Goal: Information Seeking & Learning: Learn about a topic

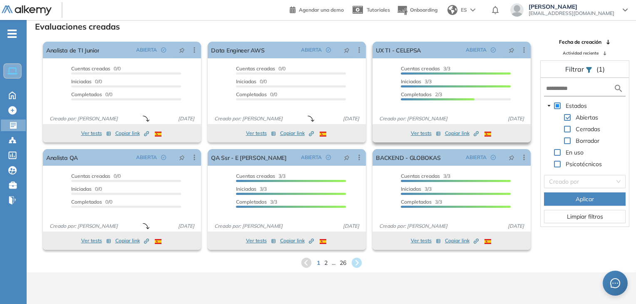
scroll to position [20, 0]
click at [327, 262] on div "1 2 ... 26" at bounding box center [331, 262] width 596 height 12
click at [325, 264] on span "2" at bounding box center [326, 263] width 4 height 10
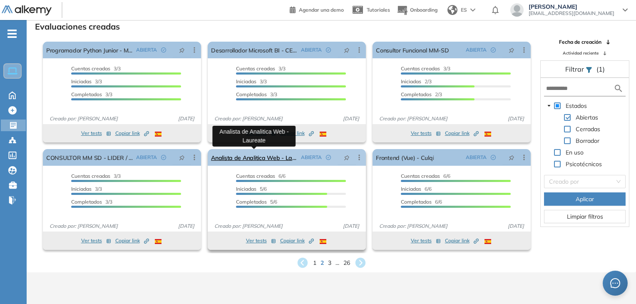
click at [270, 158] on link "Analista de Analitica Web - Laureate" at bounding box center [254, 157] width 87 height 17
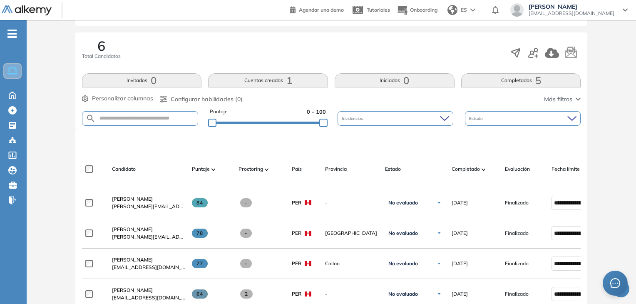
scroll to position [250, 0]
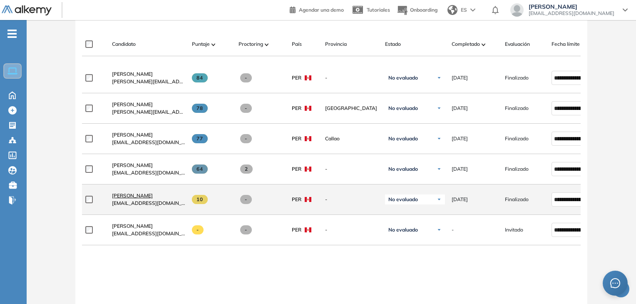
click at [137, 199] on span "[PERSON_NAME]" at bounding box center [132, 195] width 41 height 6
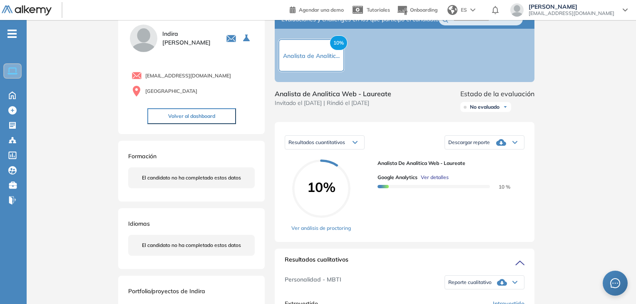
scroll to position [83, 0]
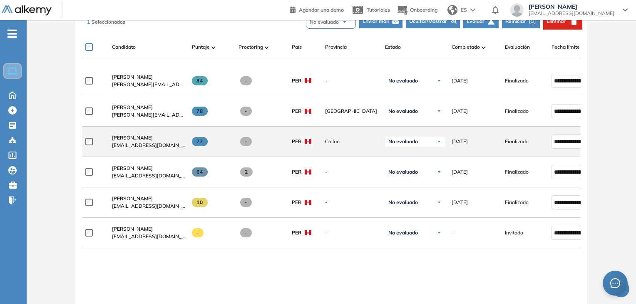
scroll to position [208, 0]
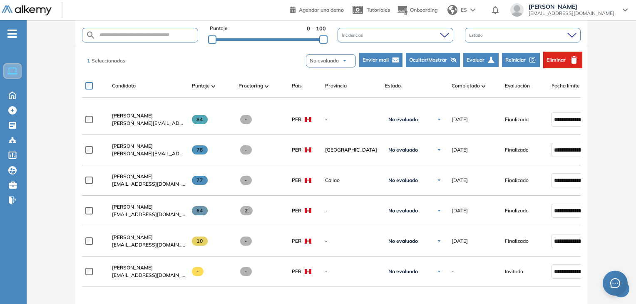
click at [520, 61] on span "Reiniciar" at bounding box center [515, 59] width 20 height 7
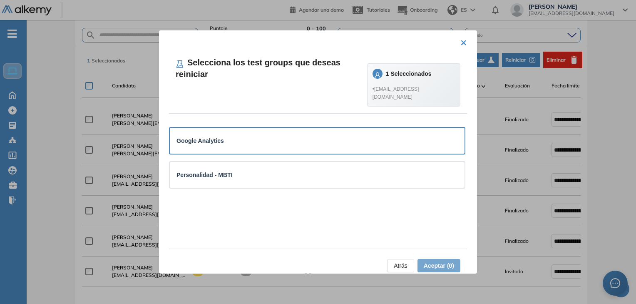
click at [344, 136] on div "Google Analytics" at bounding box center [316, 140] width 281 height 9
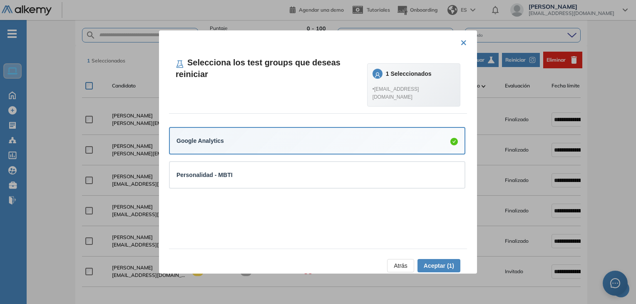
click at [436, 268] on span "Aceptar (1)" at bounding box center [439, 265] width 30 height 9
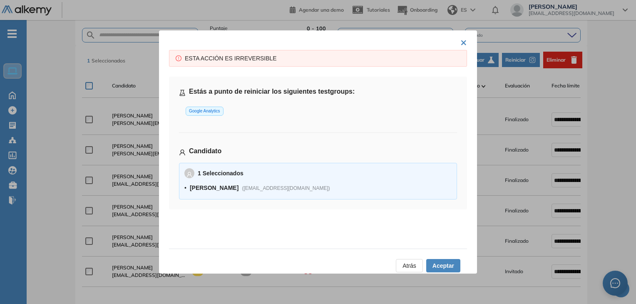
click at [313, 181] on div "1 Seleccionados • [PERSON_NAME] ( [EMAIL_ADDRESS][DOMAIN_NAME] )" at bounding box center [317, 181] width 267 height 26
click at [435, 264] on span "Aceptar" at bounding box center [443, 265] width 22 height 9
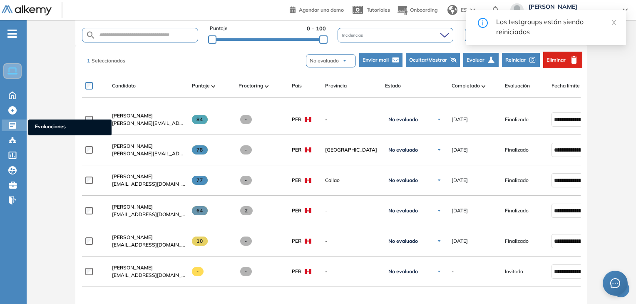
click at [6, 125] on div "Evaluaciones Evaluaciones" at bounding box center [14, 125] width 25 height 12
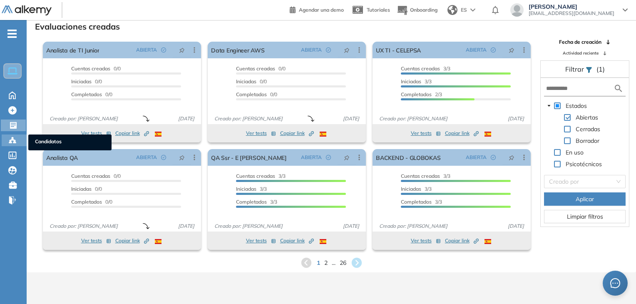
click at [13, 139] on icon at bounding box center [12, 140] width 2 height 2
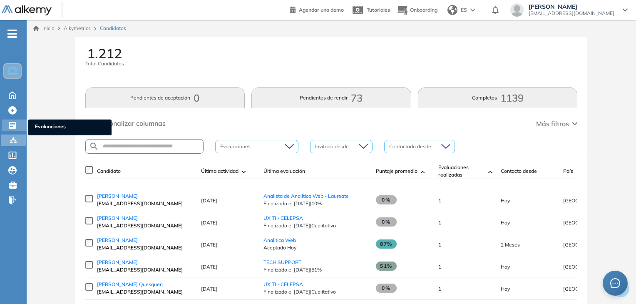
click at [12, 124] on icon at bounding box center [12, 125] width 8 height 8
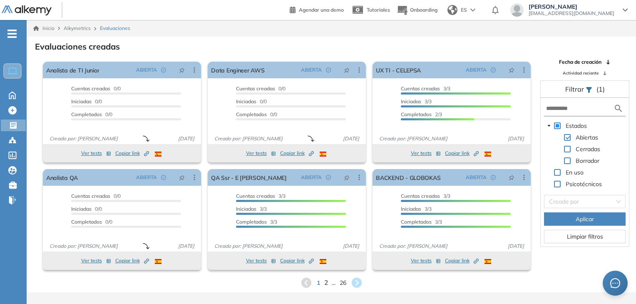
click at [326, 285] on span "2" at bounding box center [326, 283] width 4 height 10
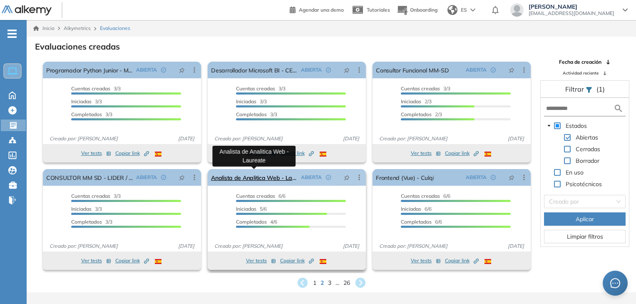
click at [249, 179] on link "Analista de Analitica Web - Laureate" at bounding box center [254, 177] width 87 height 17
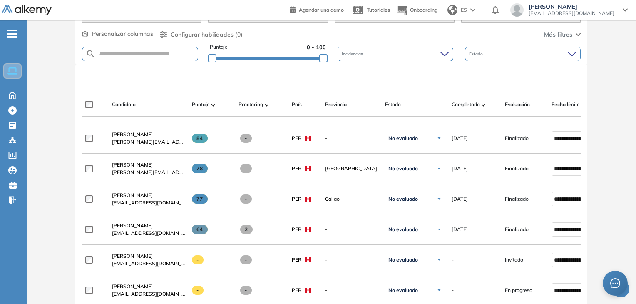
scroll to position [258, 0]
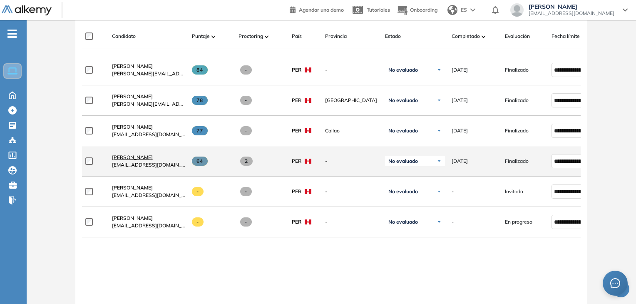
click at [151, 160] on span "[PERSON_NAME]" at bounding box center [132, 157] width 41 height 6
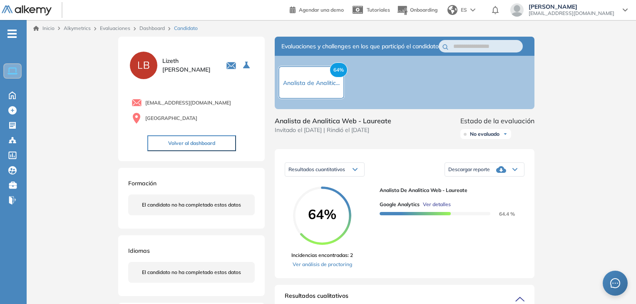
click at [433, 208] on span "Ver detalles" at bounding box center [437, 204] width 28 height 7
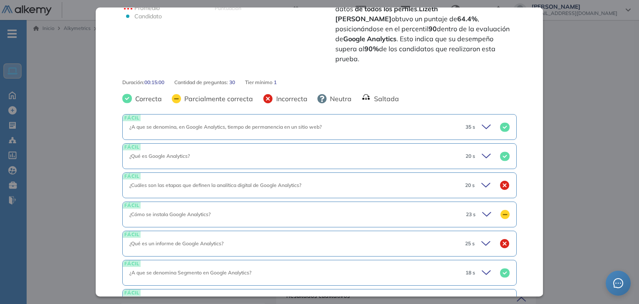
scroll to position [291, 0]
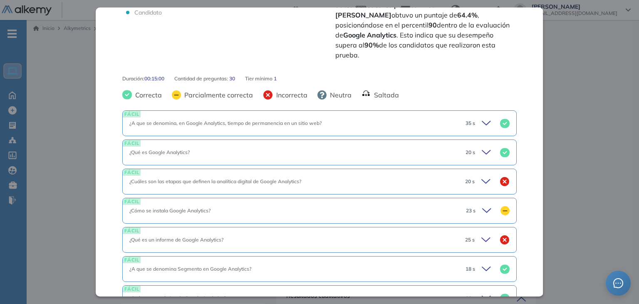
click at [482, 121] on icon at bounding box center [486, 123] width 8 height 4
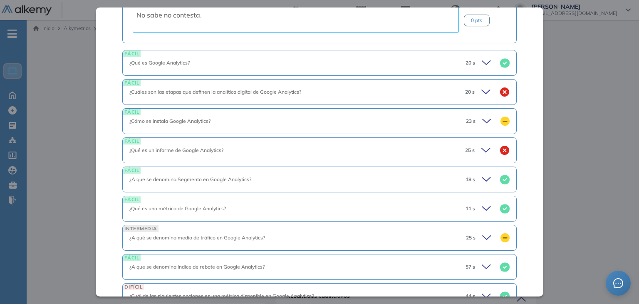
scroll to position [583, 0]
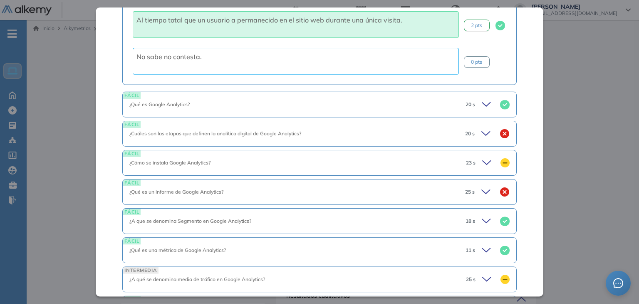
click at [482, 99] on icon at bounding box center [488, 105] width 12 height 12
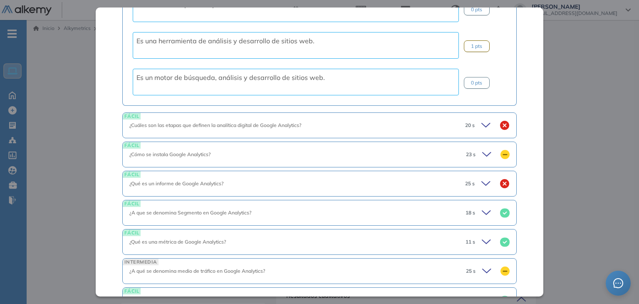
scroll to position [874, 0]
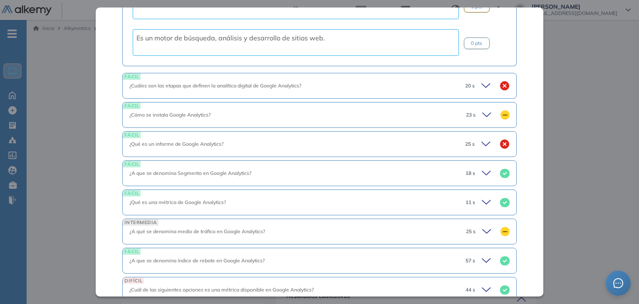
click at [471, 80] on div "20 s" at bounding box center [484, 86] width 51 height 12
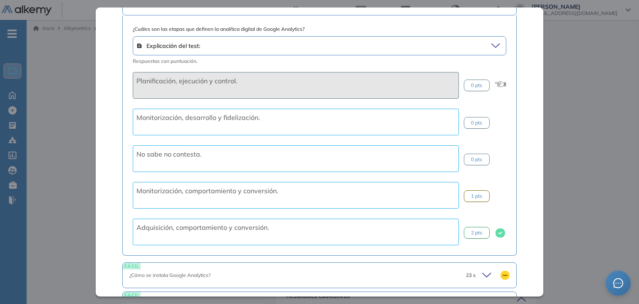
scroll to position [916, 0]
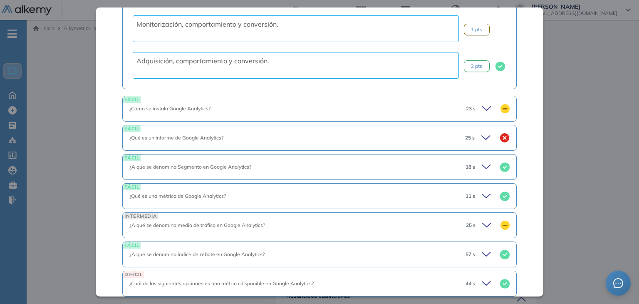
click at [487, 103] on icon at bounding box center [488, 109] width 12 height 12
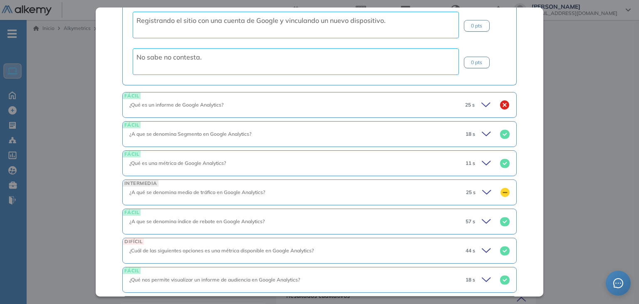
scroll to position [1415, 0]
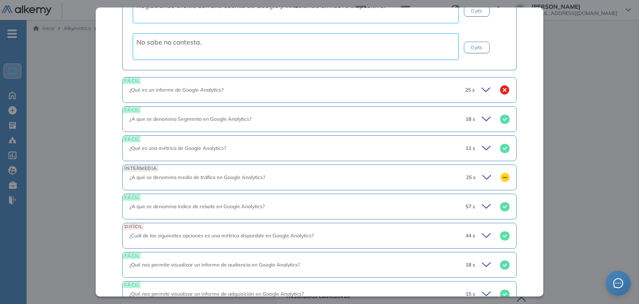
click at [471, 84] on div "25 s" at bounding box center [484, 90] width 51 height 12
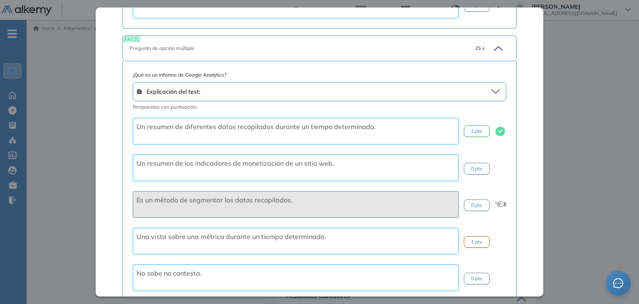
scroll to position [1665, 0]
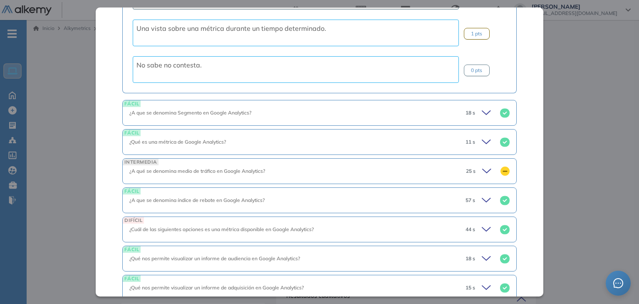
click at [482, 111] on icon at bounding box center [486, 113] width 8 height 4
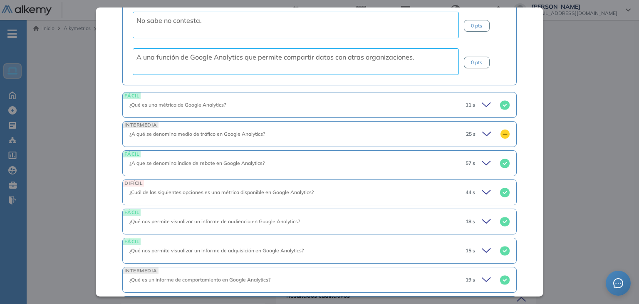
scroll to position [1956, 0]
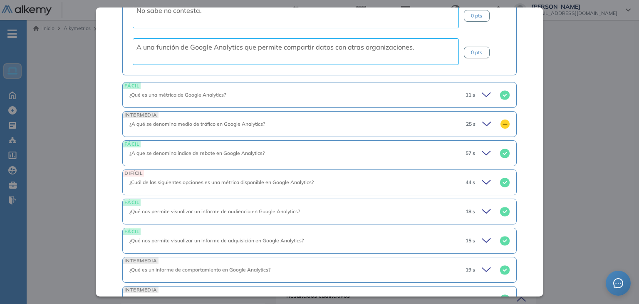
click at [466, 91] on span "11 s" at bounding box center [471, 94] width 10 height 7
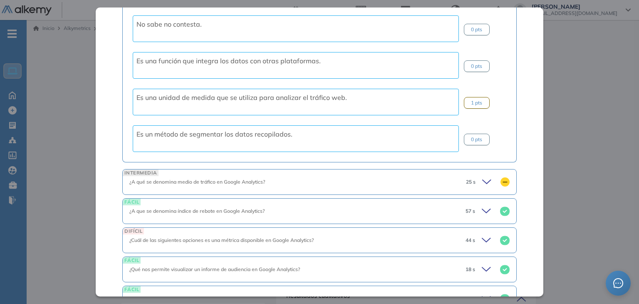
scroll to position [2206, 0]
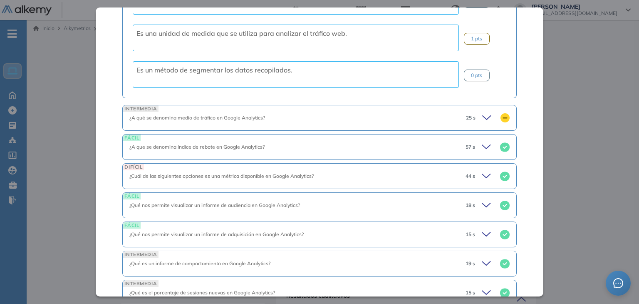
click at [460, 112] on div "25 s" at bounding box center [485, 118] width 50 height 12
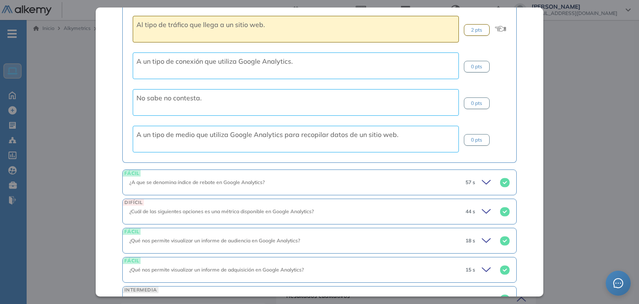
scroll to position [2497, 0]
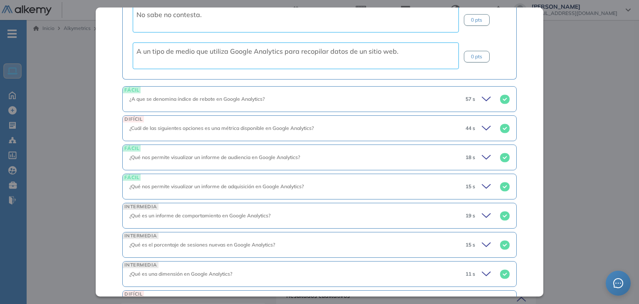
click at [466, 124] on span "44 s" at bounding box center [471, 127] width 10 height 7
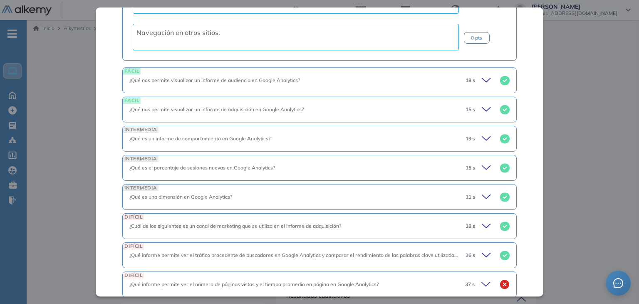
scroll to position [2830, 0]
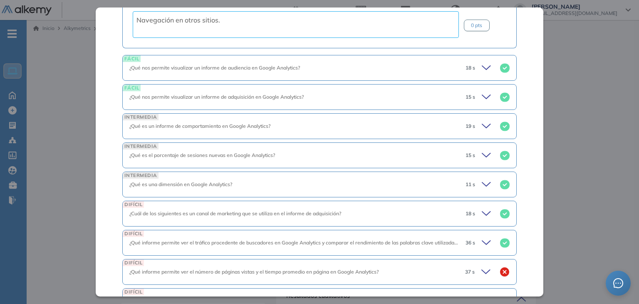
click at [390, 122] on div "¿Qué es un informe de comportamiento en Google Analytics?" at bounding box center [293, 125] width 329 height 7
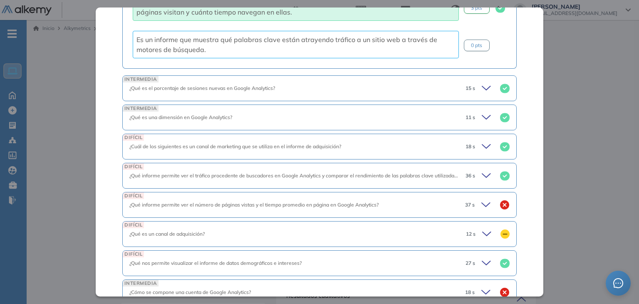
scroll to position [3163, 0]
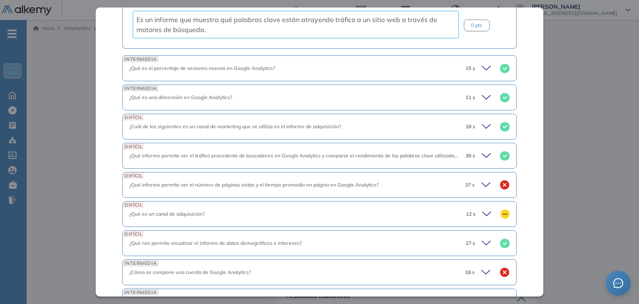
click at [447, 65] on div "¿Qué es el porcentaje de sesiones nuevas en Google Analytics?" at bounding box center [293, 68] width 329 height 7
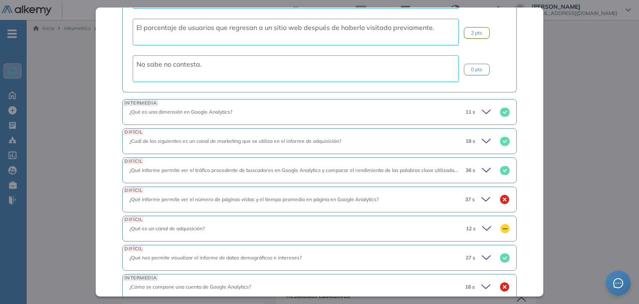
scroll to position [3413, 0]
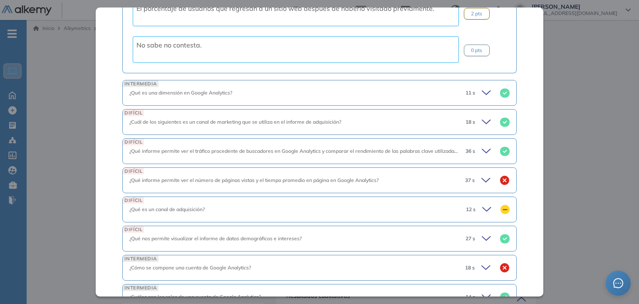
click at [441, 118] on div "¿Cuál de los siguientes es un canal de marketing que se utiliza en el informe d…" at bounding box center [293, 121] width 329 height 7
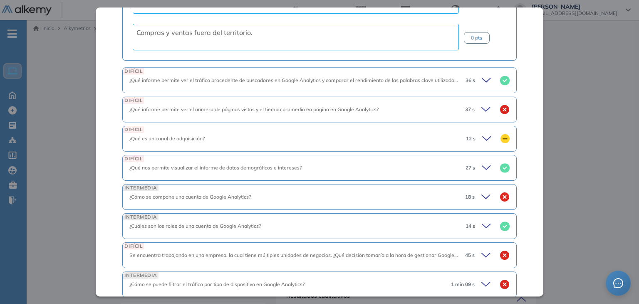
scroll to position [3746, 0]
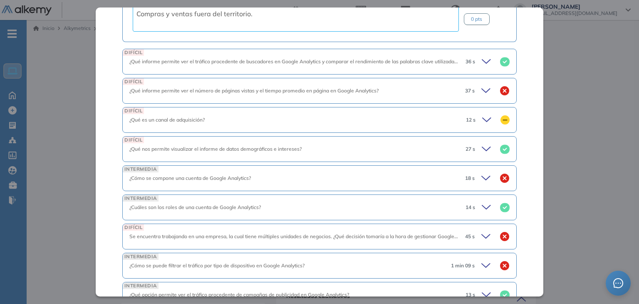
click at [440, 50] on div "DIFÍCIL ¿Qué informe permite ver el tráfico procedente de buscadores en Google …" at bounding box center [319, 62] width 394 height 26
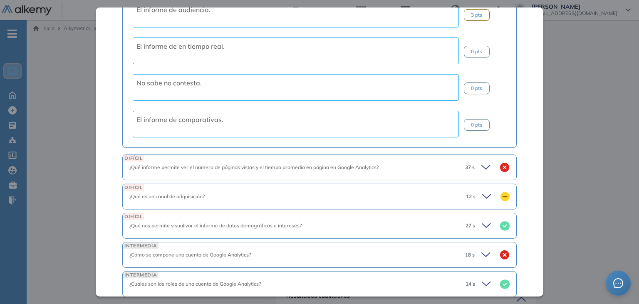
scroll to position [3996, 0]
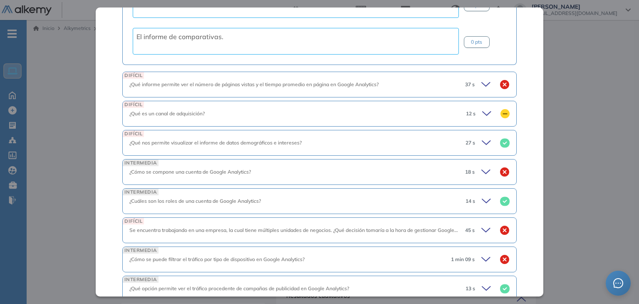
click at [465, 81] on span "37 s" at bounding box center [470, 84] width 10 height 7
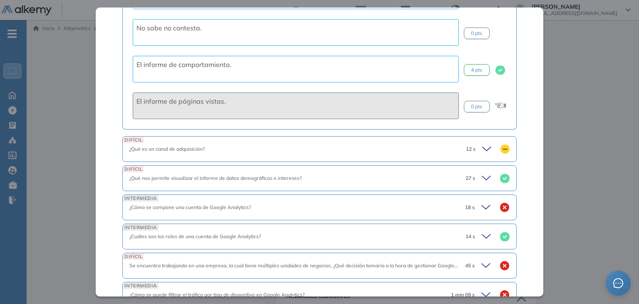
scroll to position [4245, 0]
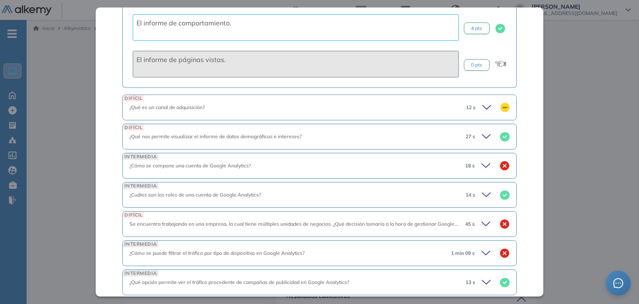
click at [462, 102] on div "12 s" at bounding box center [485, 108] width 50 height 12
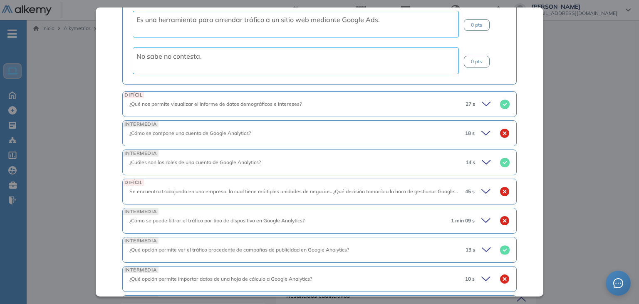
scroll to position [4537, 0]
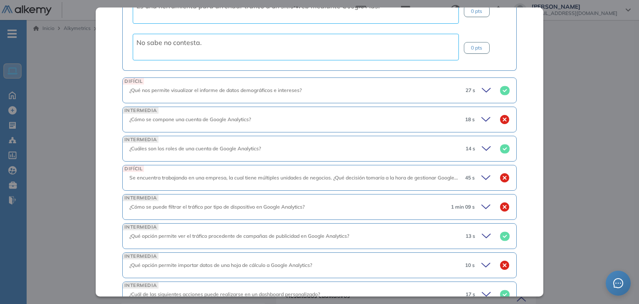
click at [415, 87] on div "¿Qué nos permite visualizar el informe de datos demográficos e intereses?" at bounding box center [293, 90] width 329 height 7
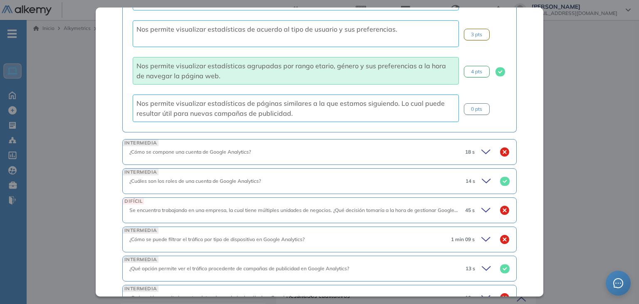
scroll to position [4786, 0]
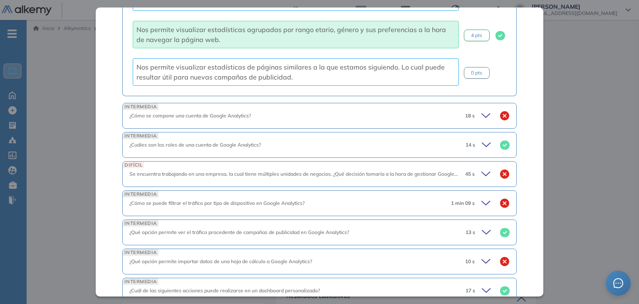
click at [459, 110] on div "18 s" at bounding box center [484, 116] width 51 height 12
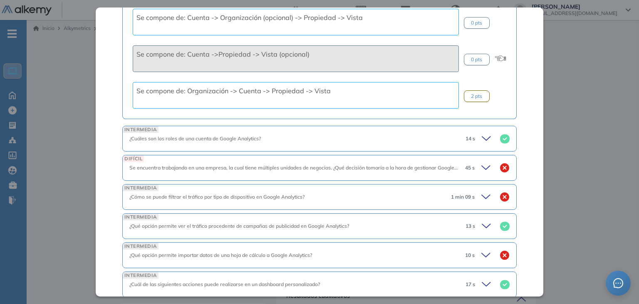
scroll to position [5078, 0]
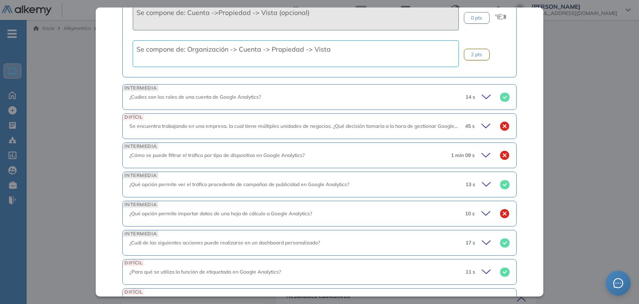
click at [433, 123] on span "Se encuentra trabajando en una empresa, la cual tiene múltiples unidades de neg…" at bounding box center [304, 126] width 350 height 6
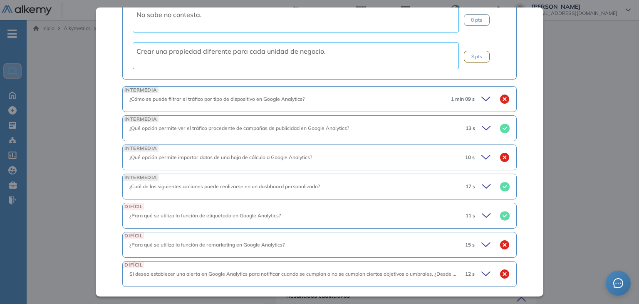
scroll to position [5381, 0]
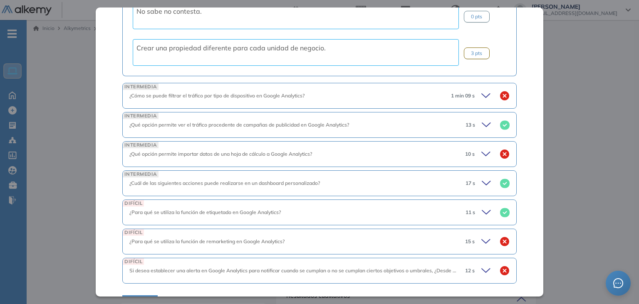
click at [431, 92] on div "¿Cómo se puede filtrar el tráfico por tipo de dispositivo en Google Analytics?" at bounding box center [286, 95] width 315 height 7
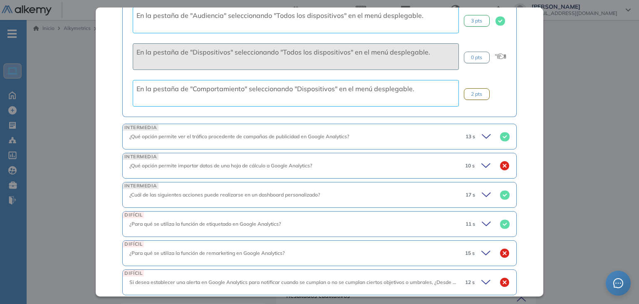
scroll to position [5624, 0]
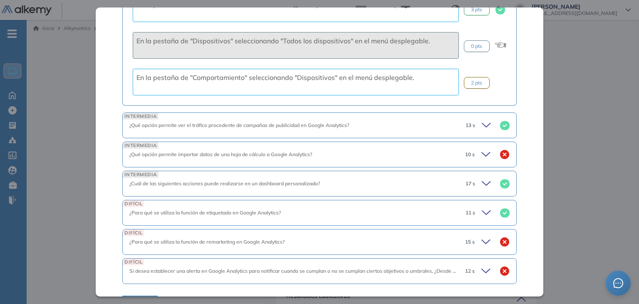
click at [429, 122] on div "¿Qué opción permite ver el tráfico procedente de campañas de publicidad en Goog…" at bounding box center [293, 125] width 329 height 7
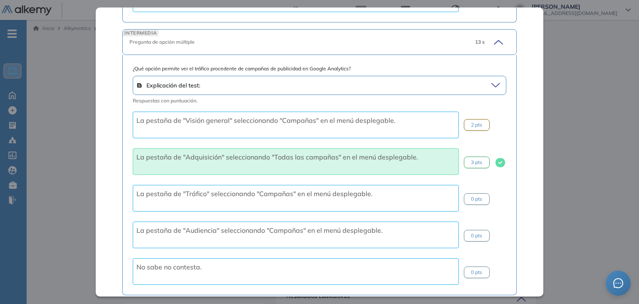
scroll to position [5867, 0]
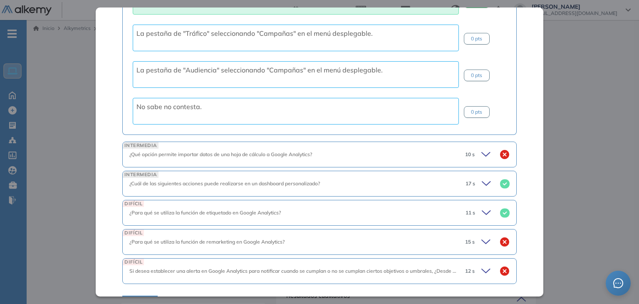
click at [466, 209] on span "11 s" at bounding box center [471, 212] width 10 height 7
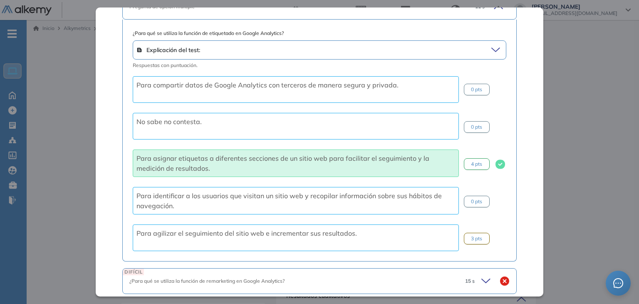
scroll to position [6112, 0]
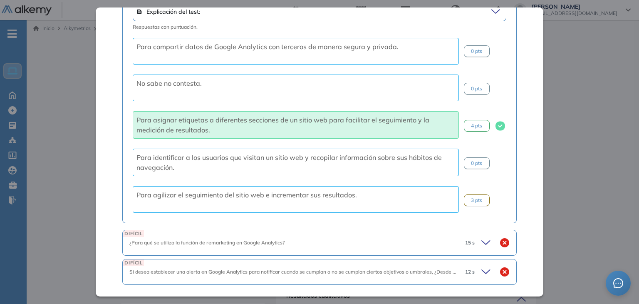
click at [355, 230] on div "DIFÍCIL ¿Para qué se utiliza la función de remarketing en Google Analytics? 15 s" at bounding box center [319, 243] width 394 height 26
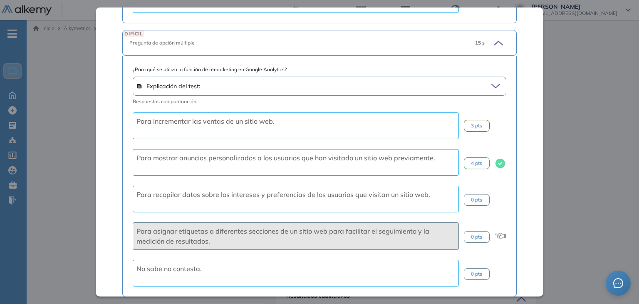
scroll to position [6320, 0]
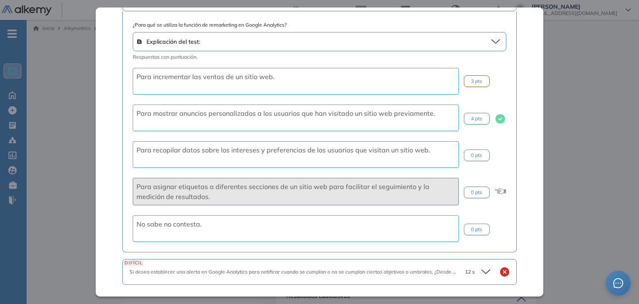
click at [482, 266] on icon at bounding box center [488, 272] width 12 height 12
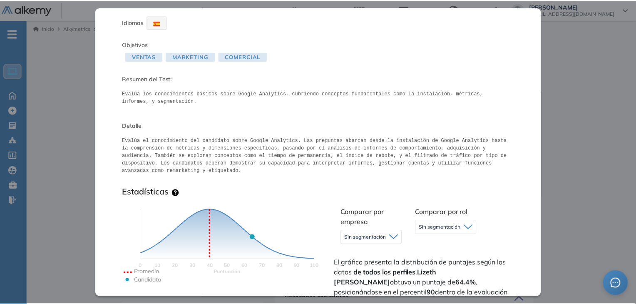
scroll to position [0, 0]
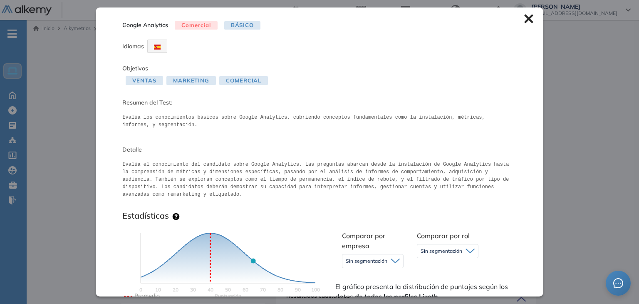
click at [524, 16] on icon at bounding box center [528, 19] width 9 height 9
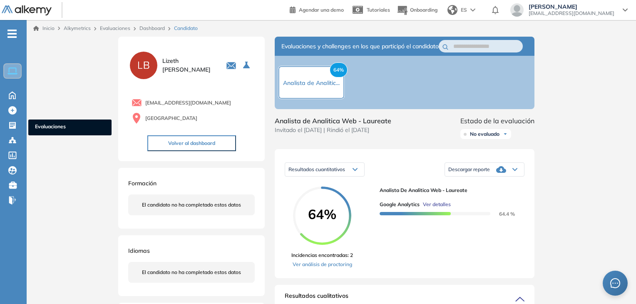
click at [18, 118] on ul "Home Home Crear Evaluación Crear Evaluación Evaluaciones Evaluaciones Candidato…" at bounding box center [13, 120] width 27 height 174
click at [17, 122] on div at bounding box center [13, 124] width 10 height 10
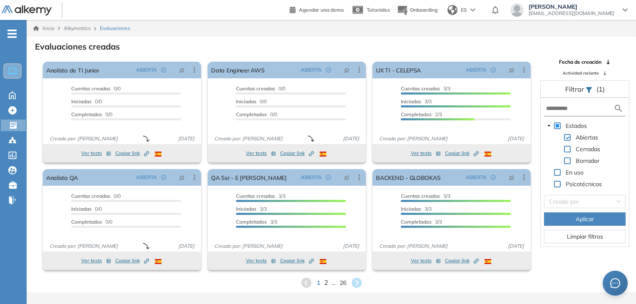
click at [325, 284] on span "2" at bounding box center [326, 283] width 4 height 10
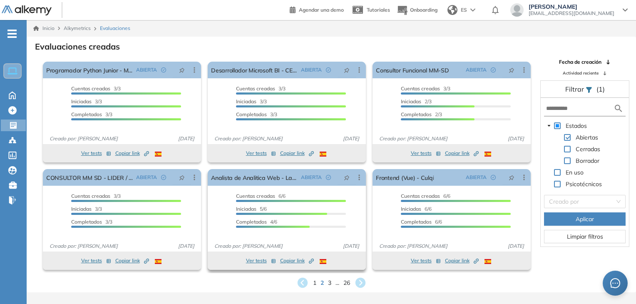
click at [287, 259] on span "Copiar link Created by potrace 1.16, written by [PERSON_NAME] [DATE]-[DATE]" at bounding box center [297, 260] width 34 height 7
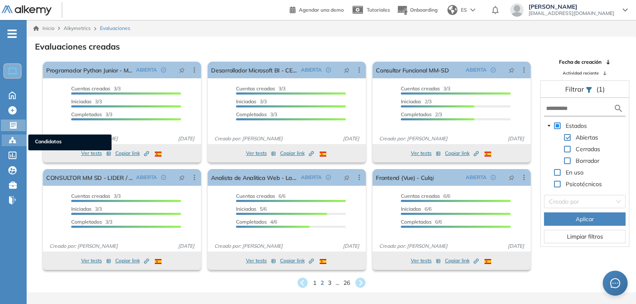
click at [13, 137] on icon at bounding box center [12, 140] width 8 height 8
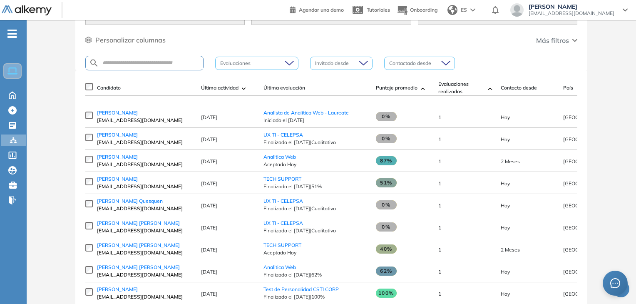
scroll to position [125, 0]
